Goal: Navigation & Orientation: Understand site structure

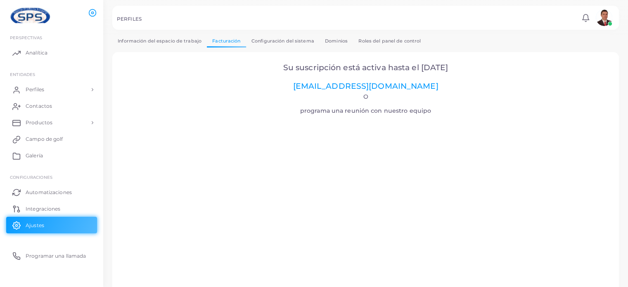
click at [157, 41] on font "Información del espacio de trabajo" at bounding box center [160, 41] width 84 height 6
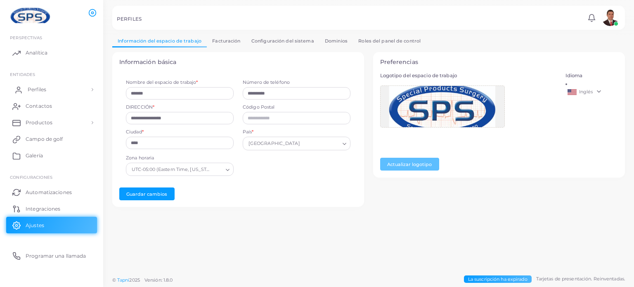
click at [36, 88] on font "Perfiles" at bounding box center [37, 89] width 19 height 6
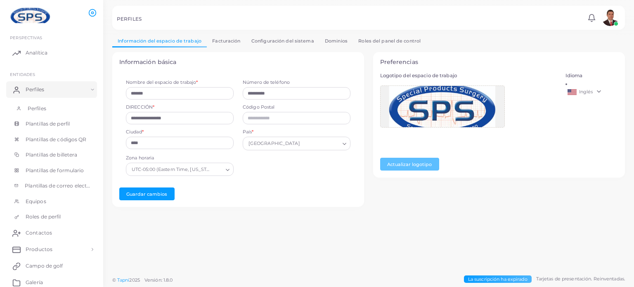
click at [36, 105] on font "Perfiles" at bounding box center [37, 108] width 19 height 6
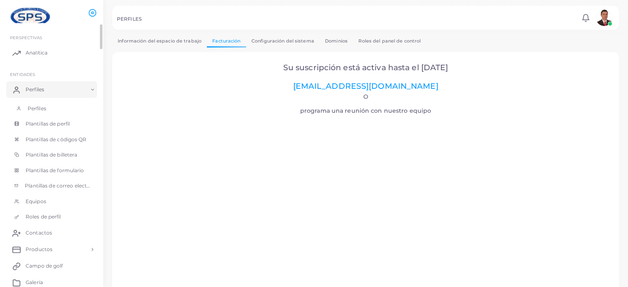
click at [41, 106] on font "Perfiles" at bounding box center [37, 108] width 19 height 6
click at [54, 127] on font "Plantillas de perfil" at bounding box center [50, 123] width 44 height 6
click at [53, 140] on font "Plantillas de códigos QR" at bounding box center [58, 139] width 61 height 6
click at [51, 155] on font "Plantillas de billetera" at bounding box center [54, 154] width 52 height 6
click at [33, 90] on font "Perfiles" at bounding box center [37, 89] width 19 height 6
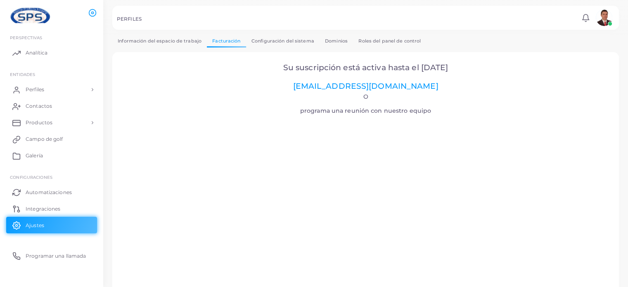
click at [174, 40] on font "Información del espacio de trabajo" at bounding box center [160, 41] width 84 height 6
